Goal: Information Seeking & Learning: Learn about a topic

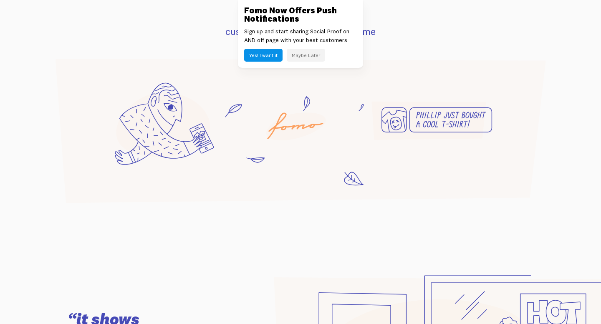
scroll to position [604, 0]
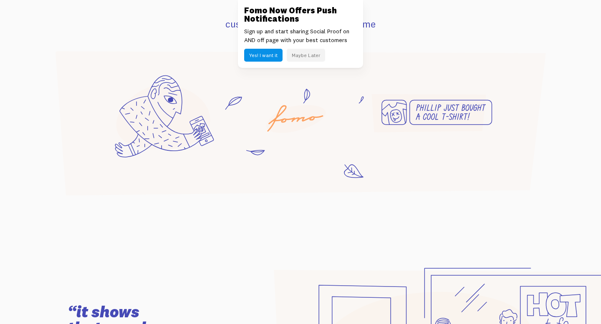
click at [405, 43] on div "About Fomo live social proof for your site with Fomo your visitors see customer…" at bounding box center [300, 70] width 500 height 255
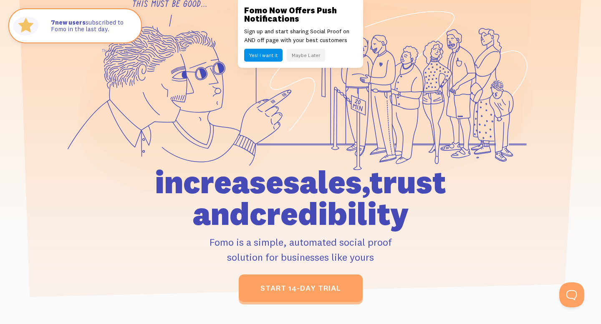
scroll to position [0, 0]
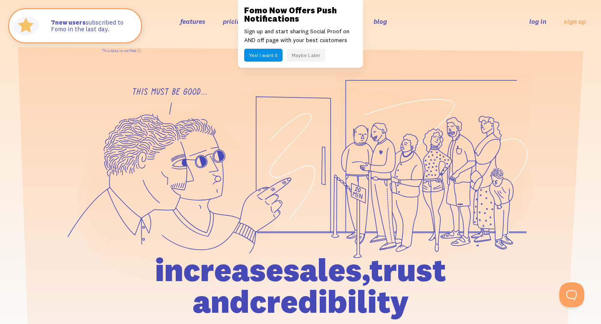
click at [297, 55] on button "Maybe Later" at bounding box center [306, 55] width 38 height 13
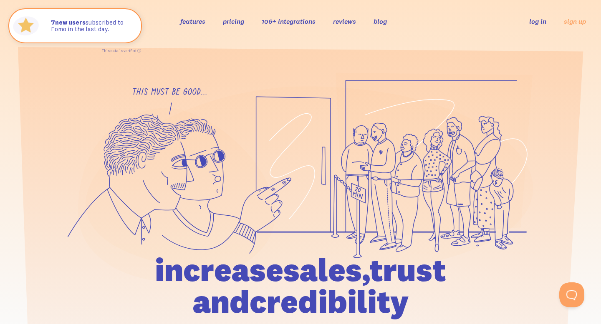
click at [234, 21] on link "pricing" at bounding box center [233, 21] width 21 height 8
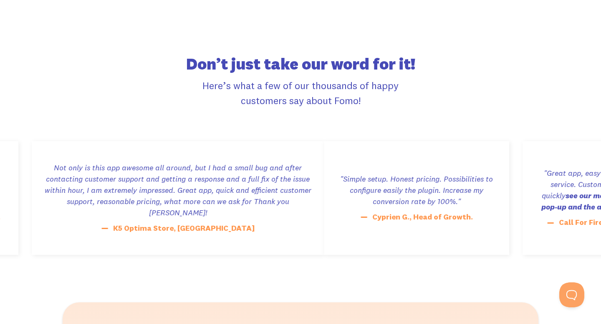
click at [352, 93] on p "Here’s what a few of our thousands of happy customers say about Fomo!" at bounding box center [300, 93] width 242 height 30
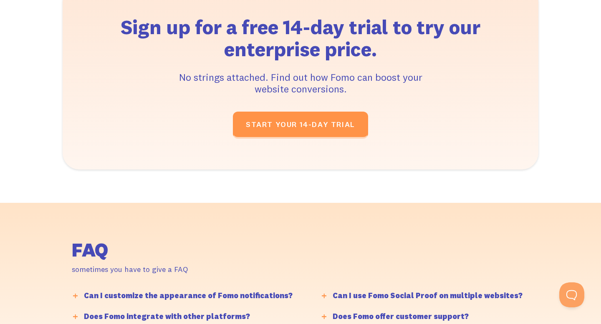
scroll to position [2126, 0]
